Goal: Entertainment & Leisure: Consume media (video, audio)

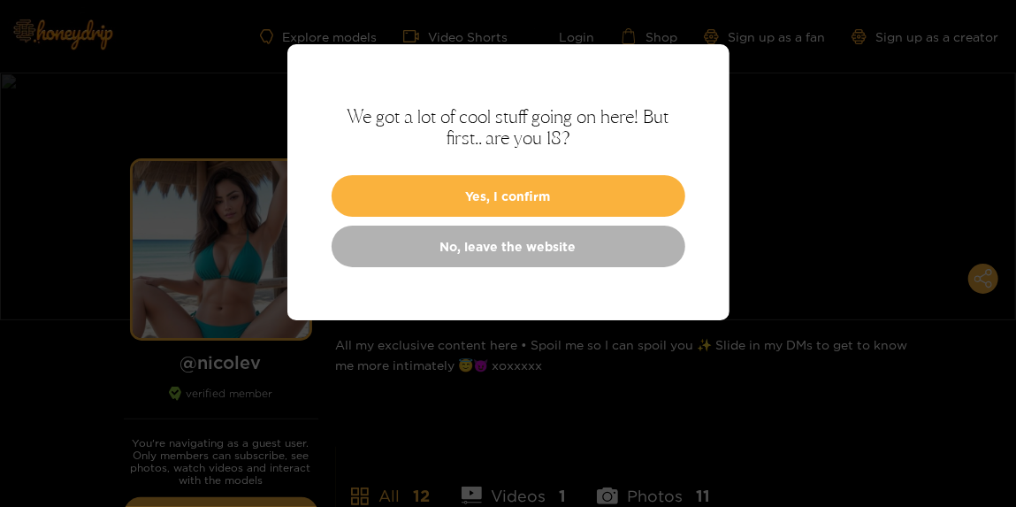
click at [560, 168] on div "We got a lot of cool stuff going on here! But first.. are you 18? Yes, I confir…" at bounding box center [508, 182] width 442 height 276
click at [560, 183] on button "Yes, I confirm" at bounding box center [509, 196] width 354 height 42
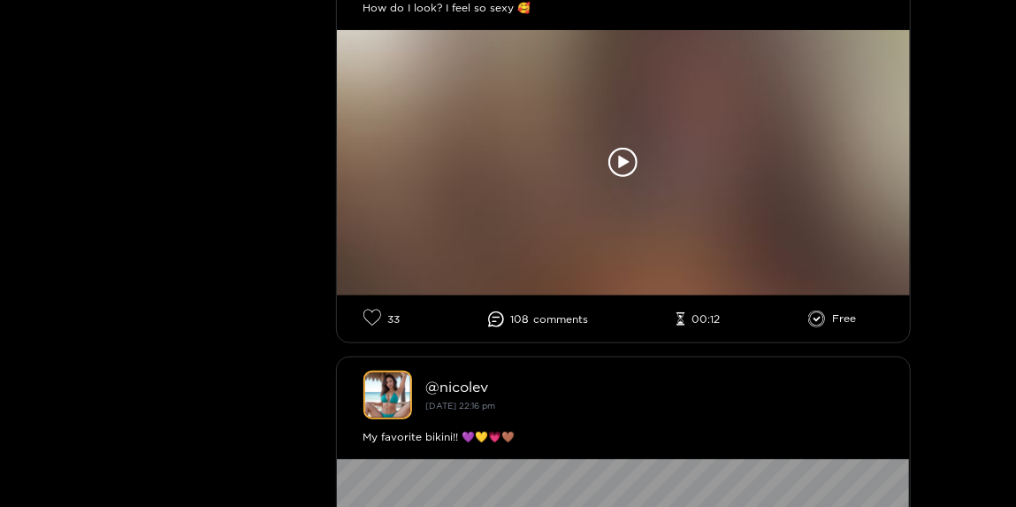
scroll to position [633, 0]
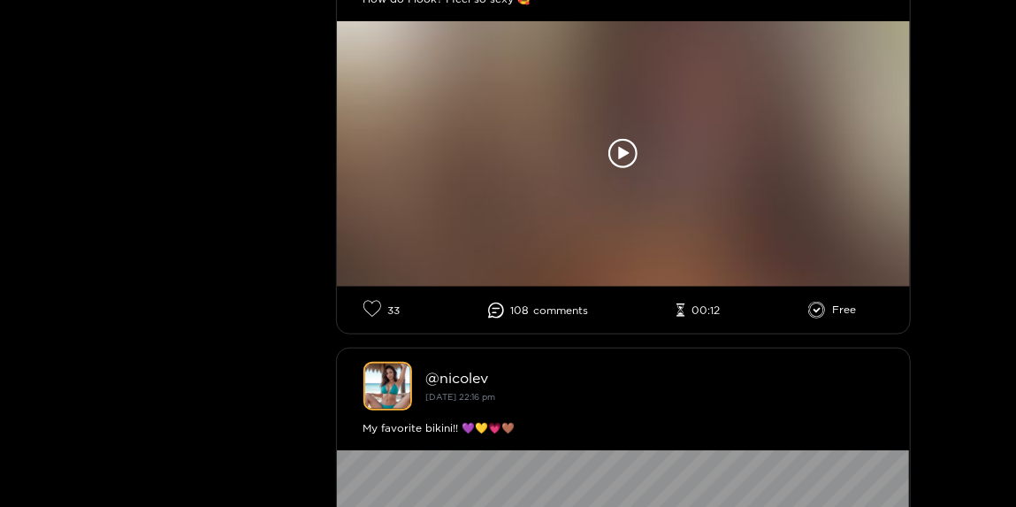
click at [629, 156] on icon at bounding box center [623, 154] width 30 height 30
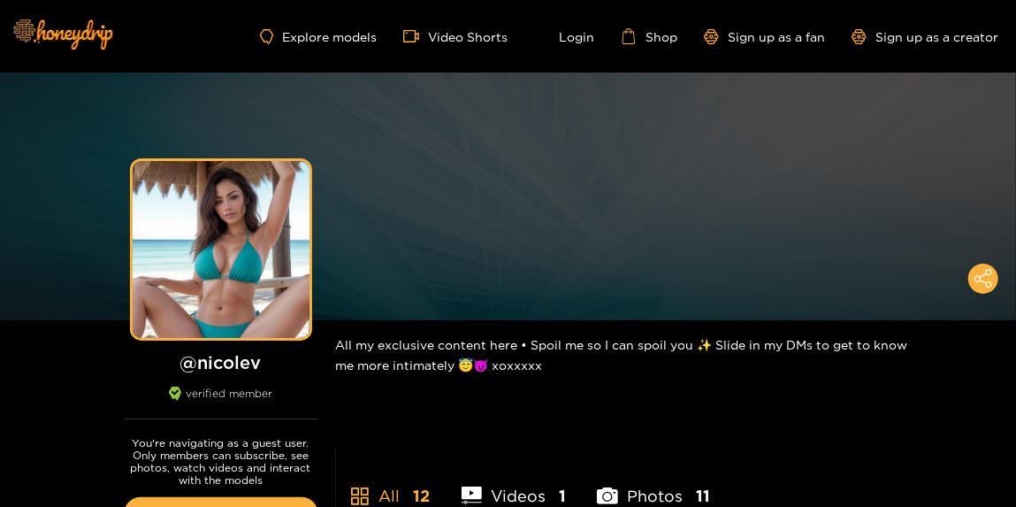
click at [253, 240] on div "Preview" at bounding box center [221, 249] width 177 height 177
